Goal: Check status: Check status

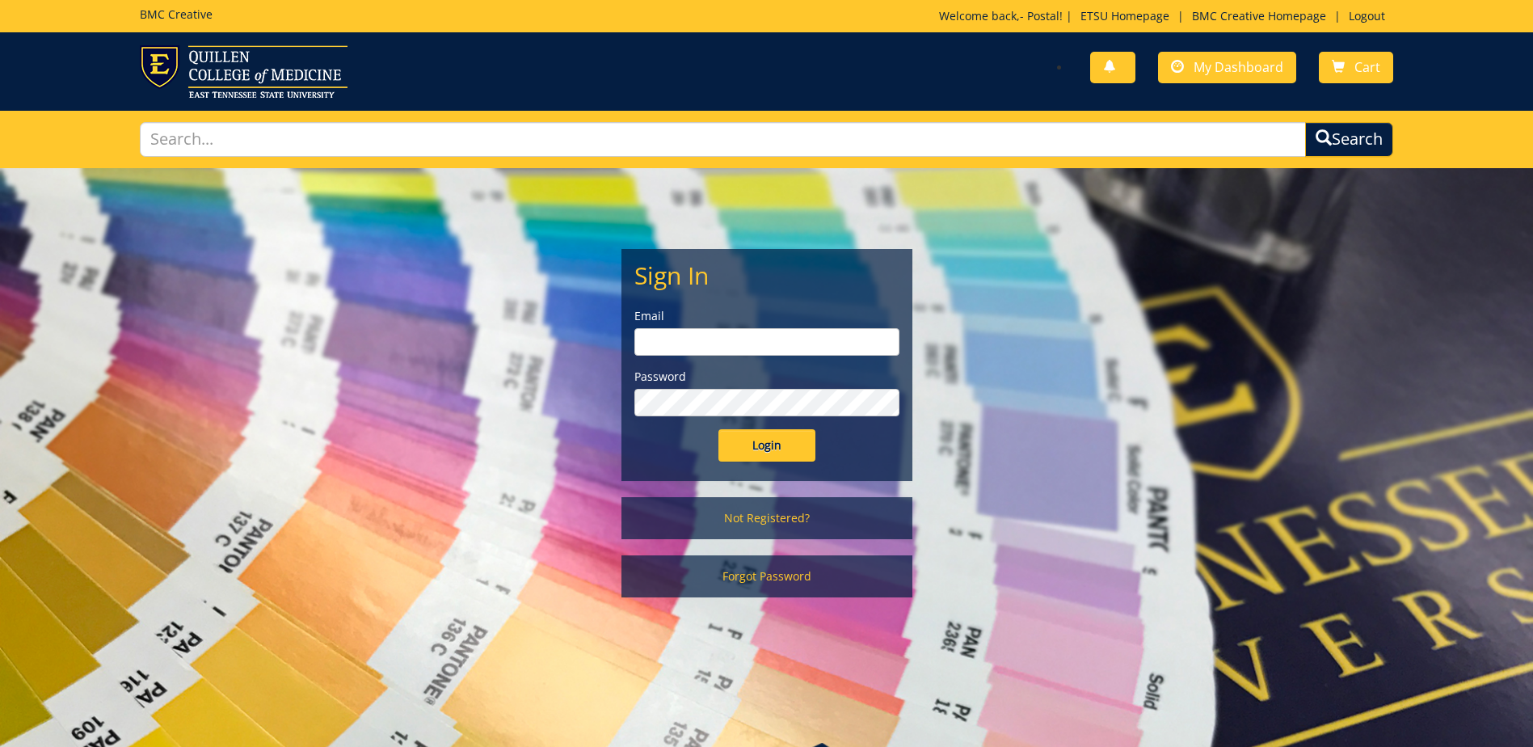
type input "[EMAIL_ADDRESS][DOMAIN_NAME]"
click at [765, 441] on input "Login" at bounding box center [767, 445] width 97 height 32
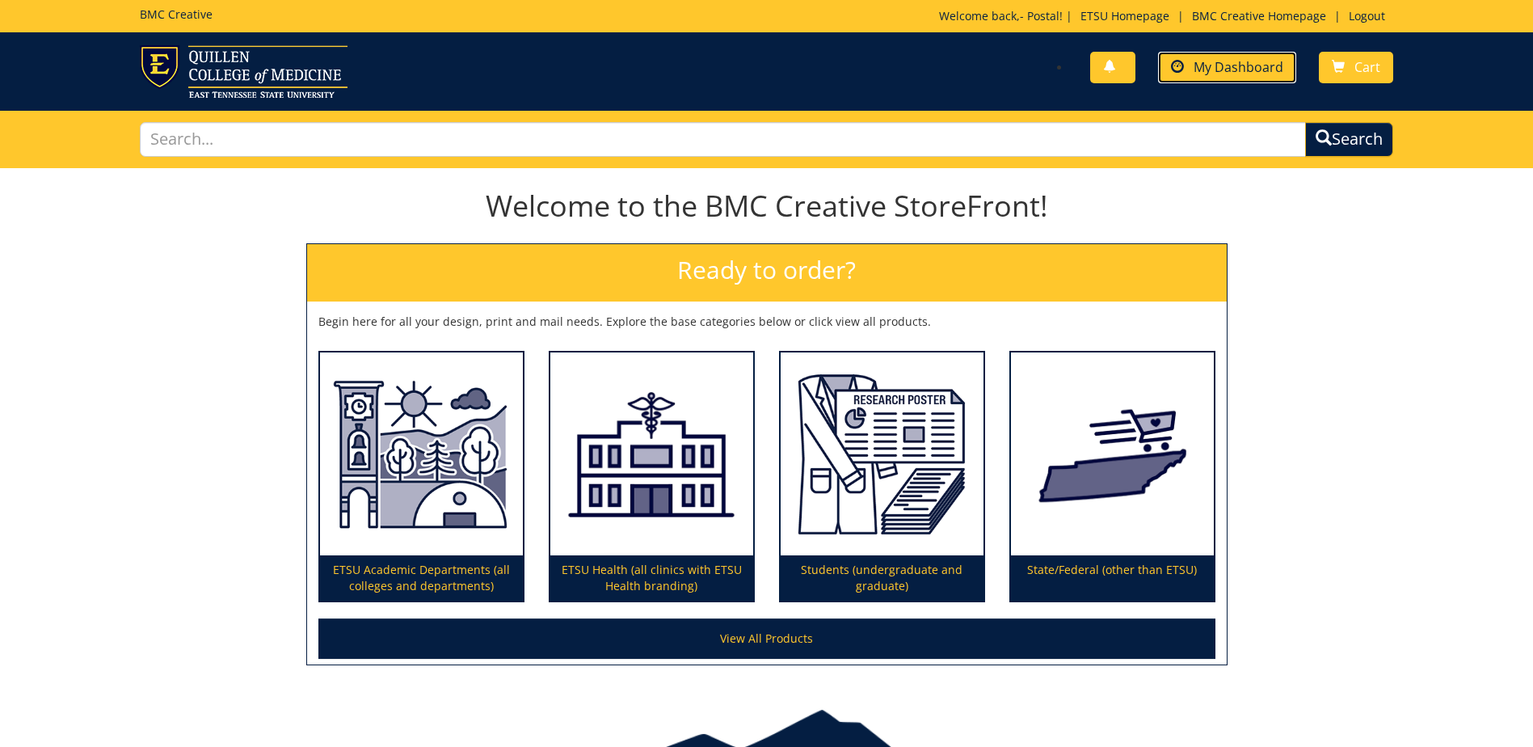
click at [1239, 71] on span "My Dashboard" at bounding box center [1239, 67] width 90 height 18
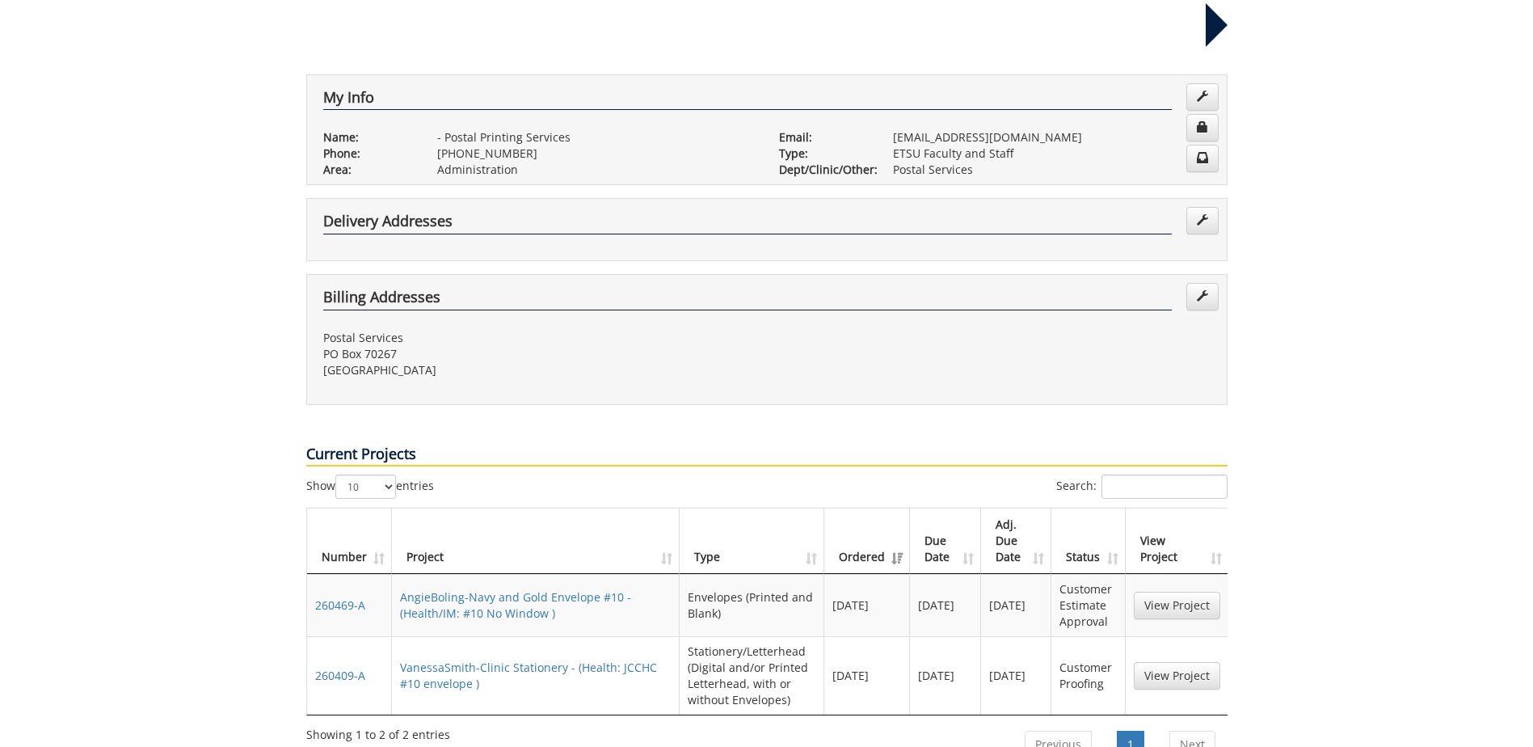
scroll to position [323, 0]
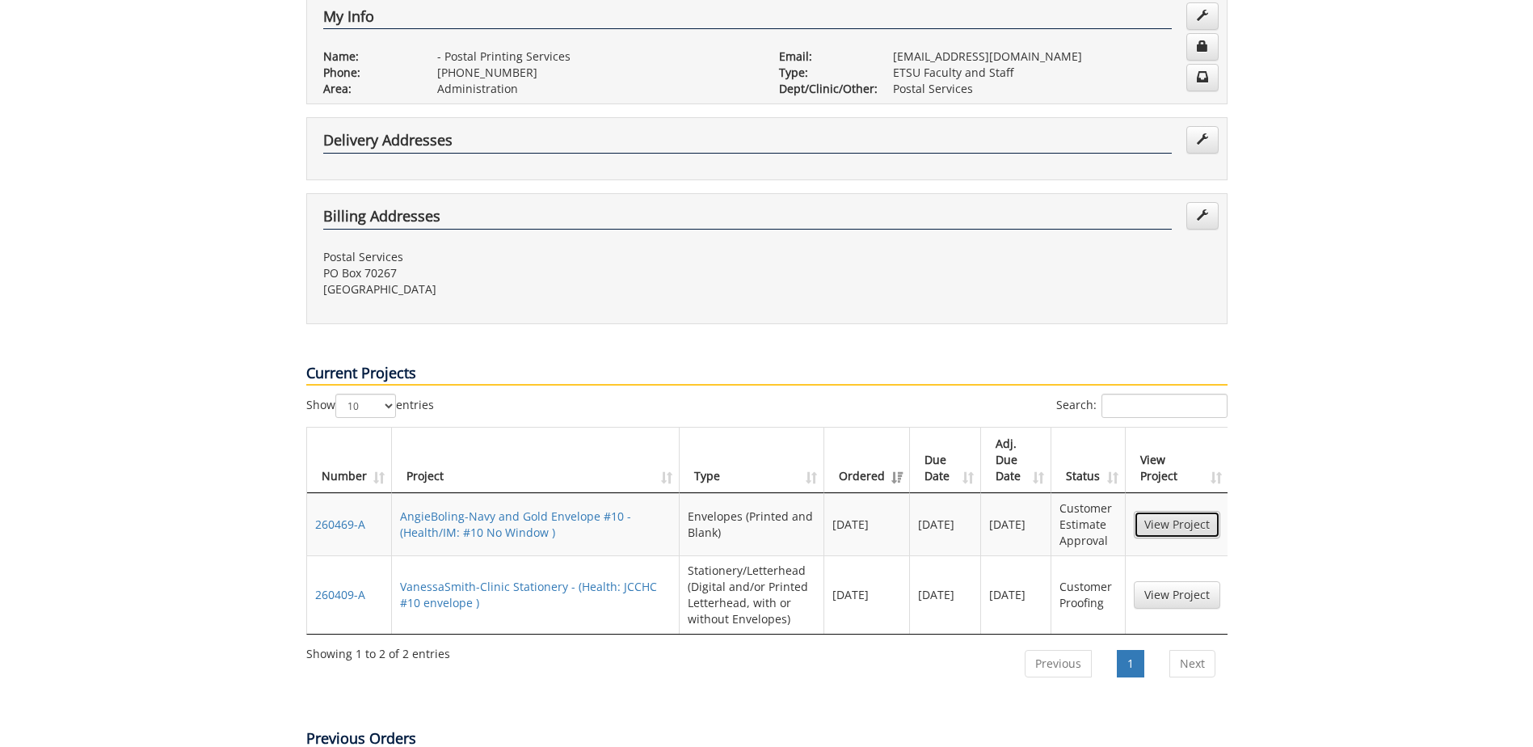
click at [1175, 511] on link "View Project" at bounding box center [1177, 524] width 86 height 27
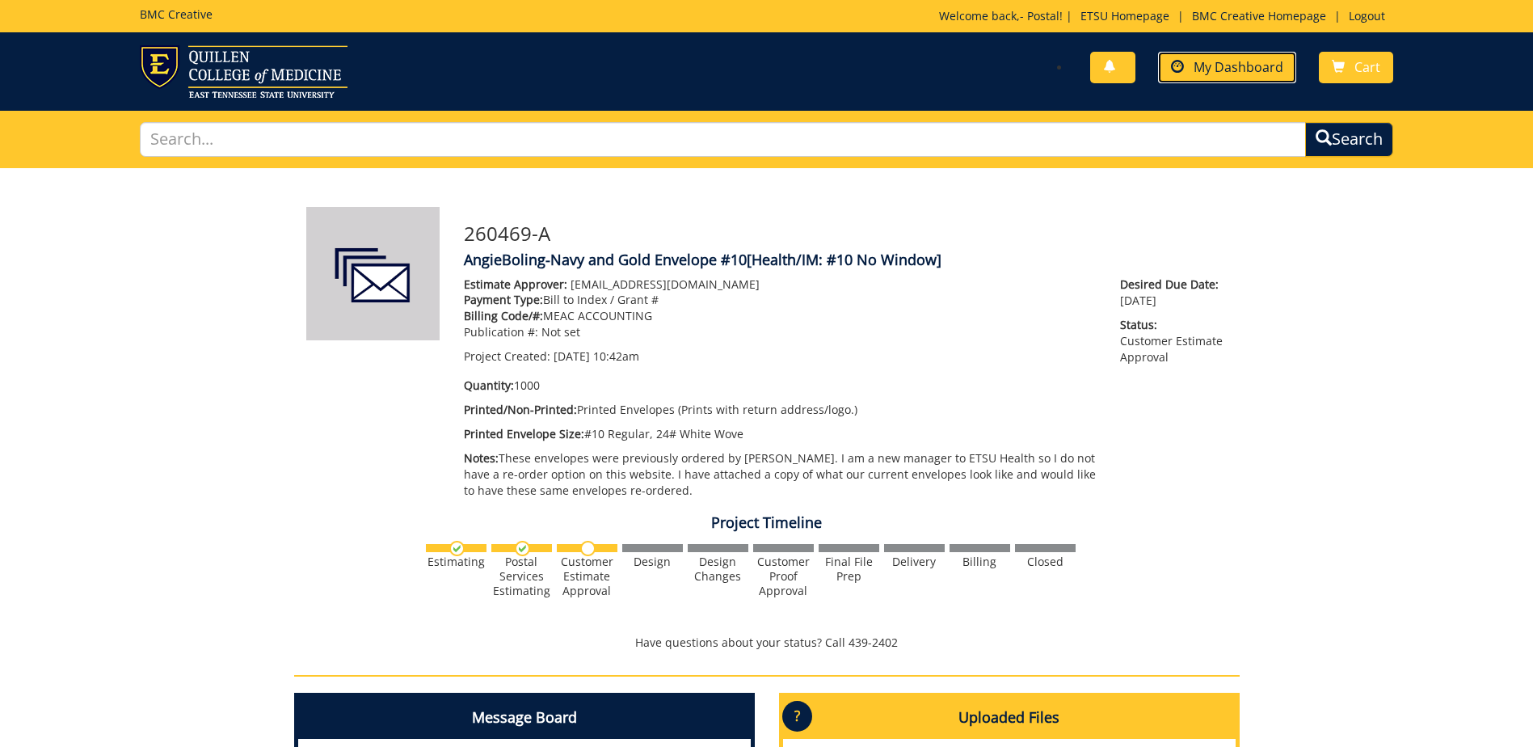
click at [1238, 69] on span "My Dashboard" at bounding box center [1239, 67] width 90 height 18
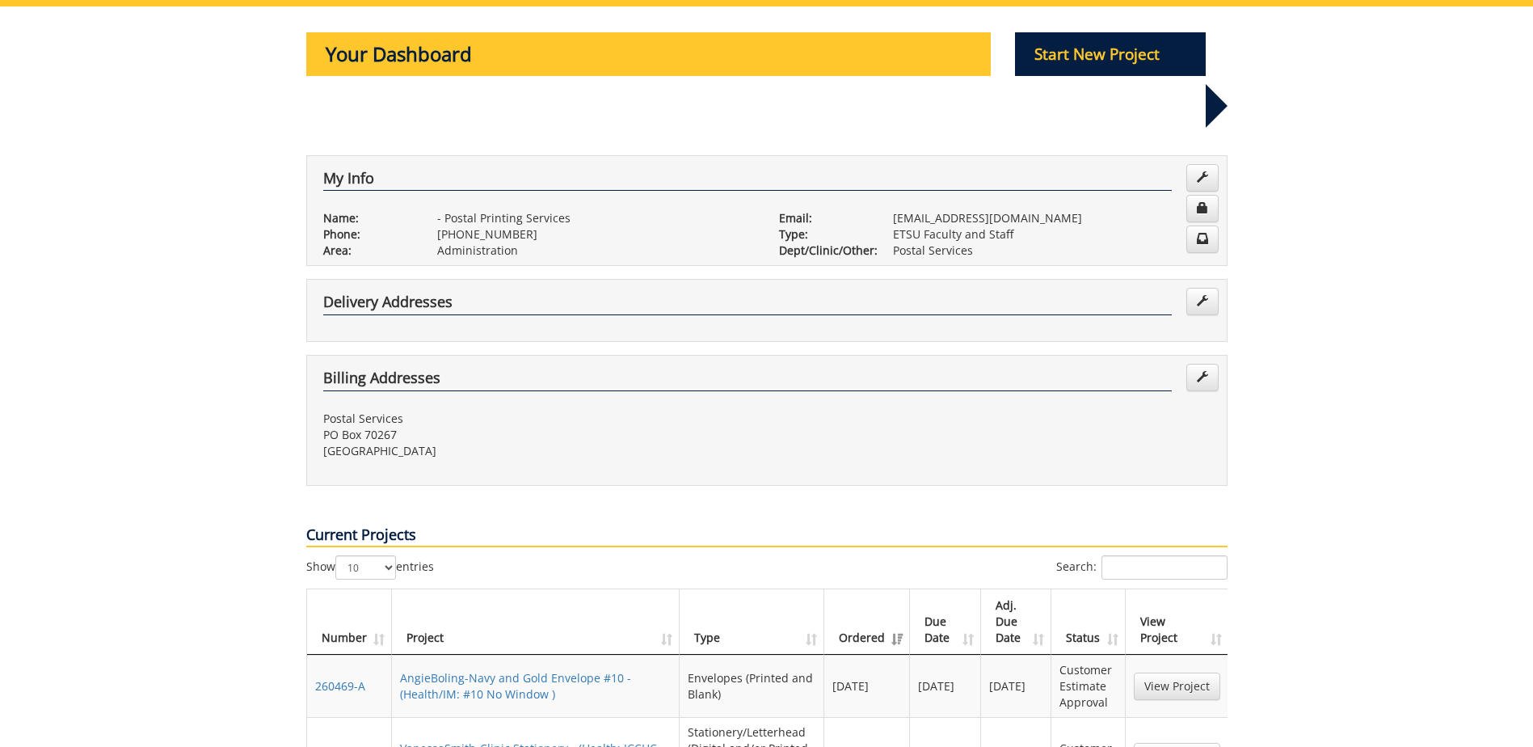
scroll to position [243, 0]
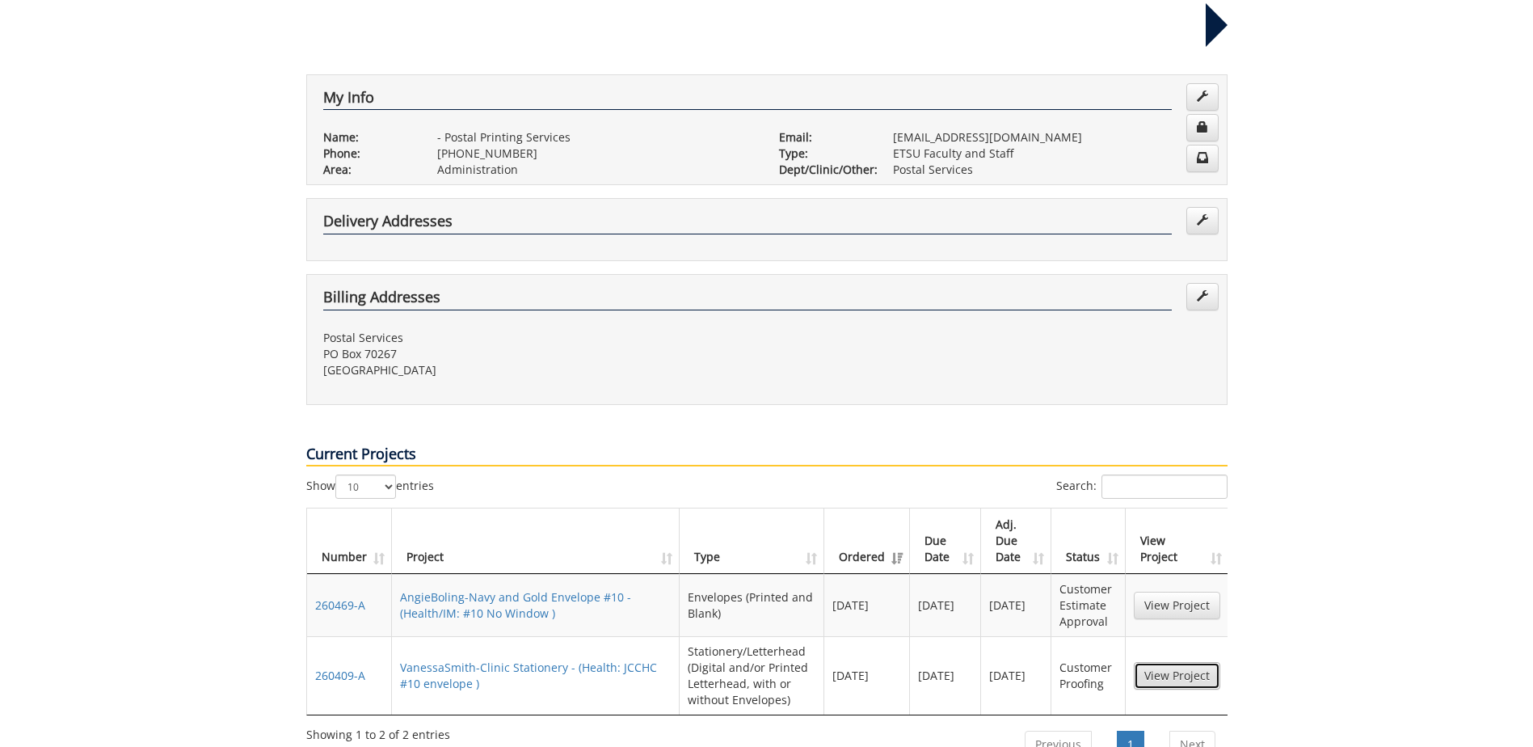
click at [1174, 662] on link "View Project" at bounding box center [1177, 675] width 86 height 27
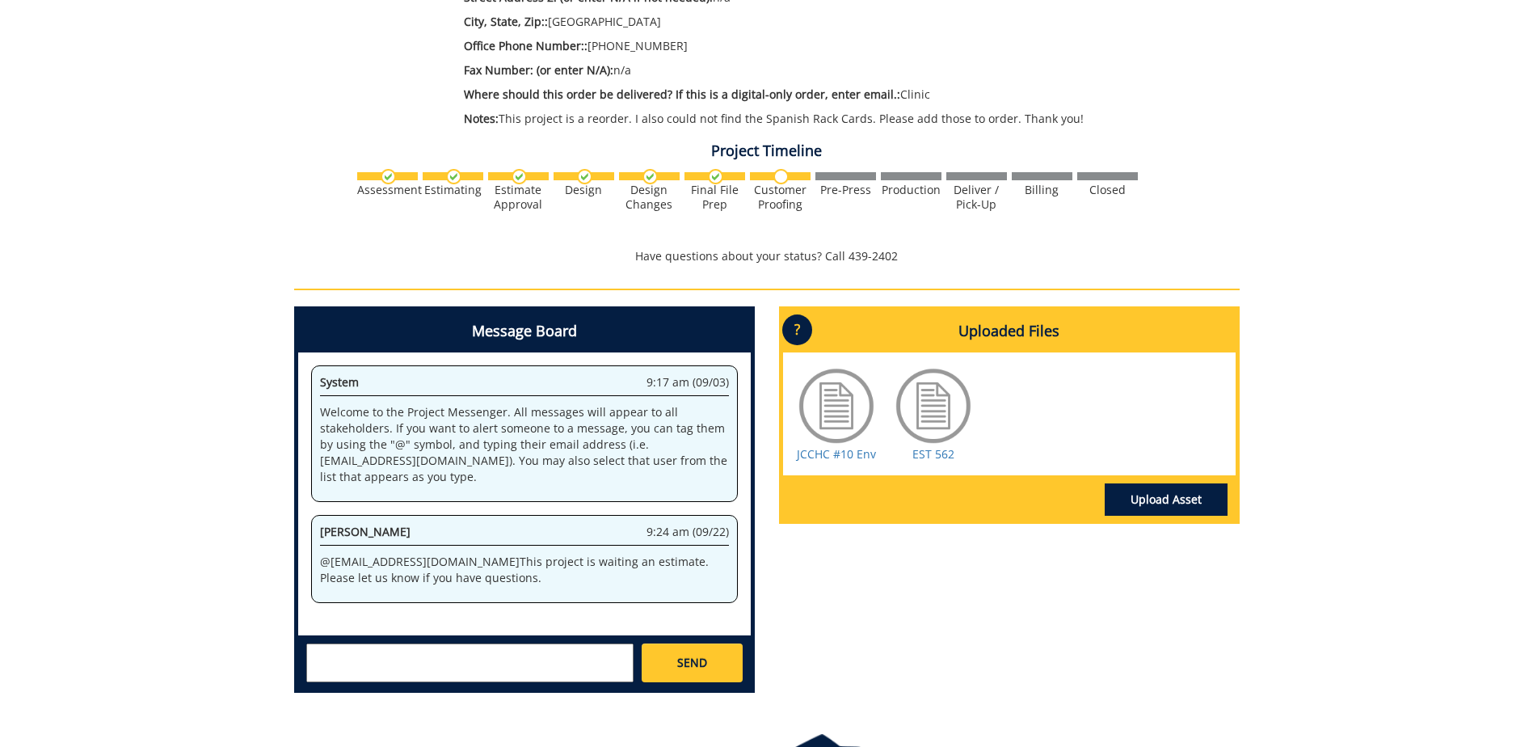
scroll to position [404, 0]
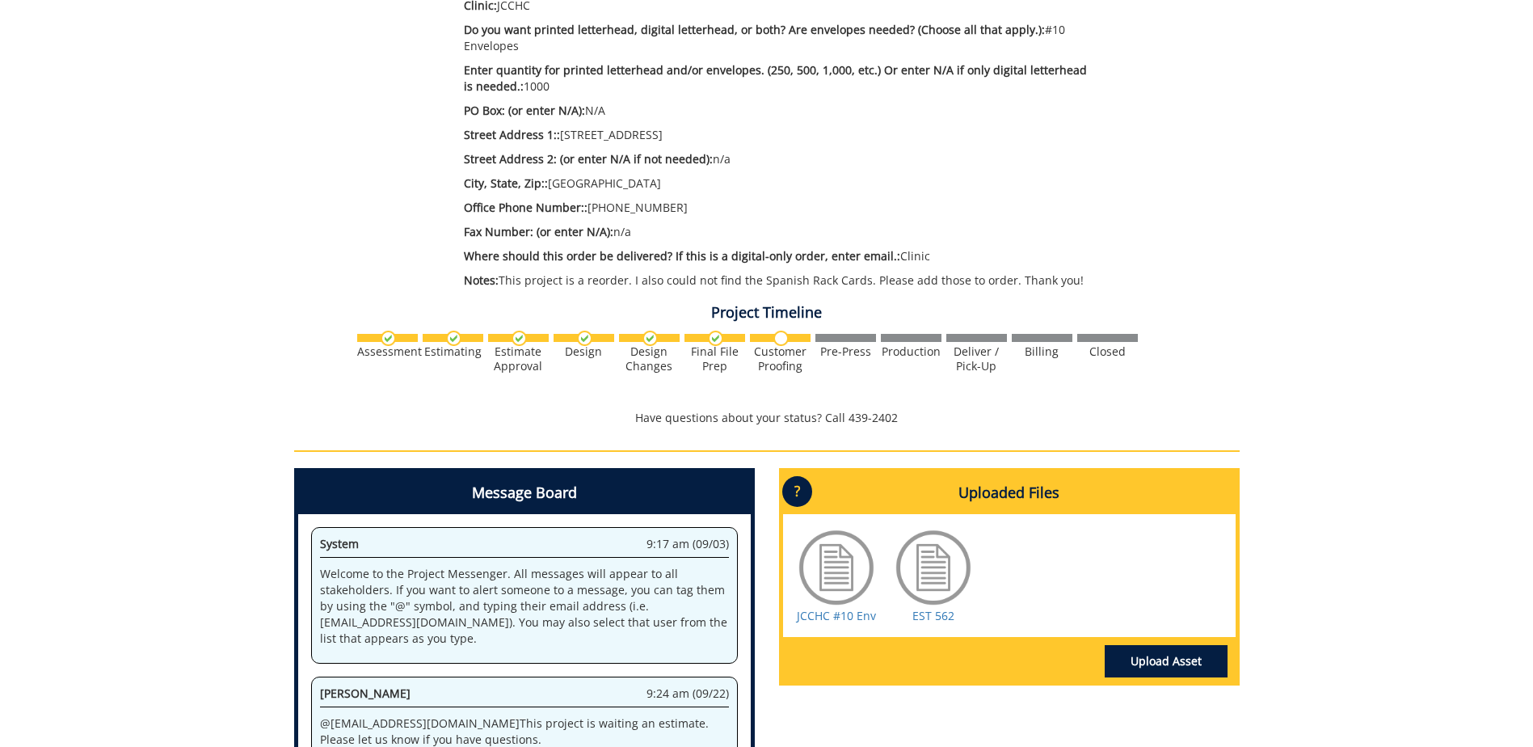
click at [1259, 423] on div "260409-A VanessaSmith-Clinic Stationery [Health: JCCHC #10 envelope] Estimate A…" at bounding box center [766, 316] width 1533 height 1104
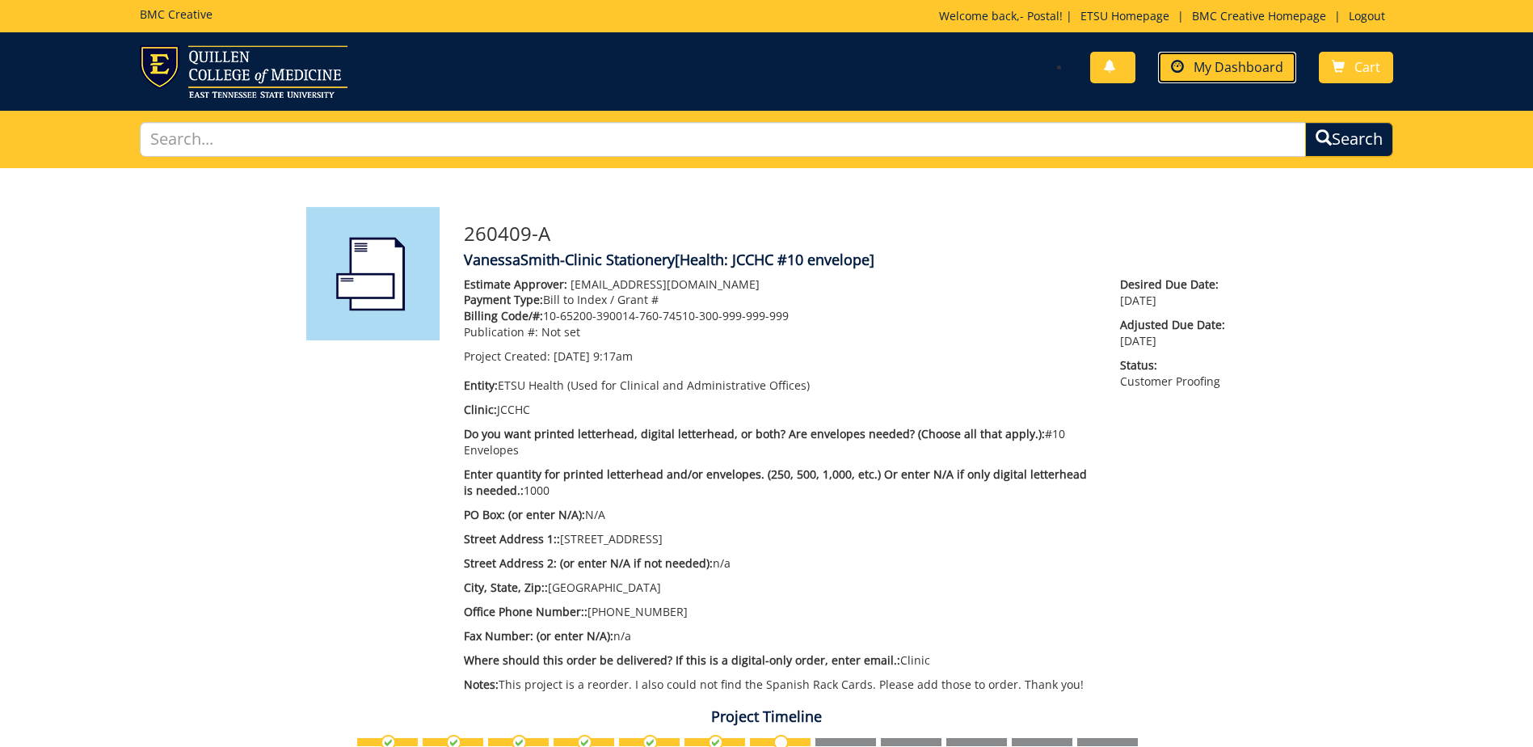
click at [1242, 74] on span "My Dashboard" at bounding box center [1239, 67] width 90 height 18
